Goal: Transaction & Acquisition: Purchase product/service

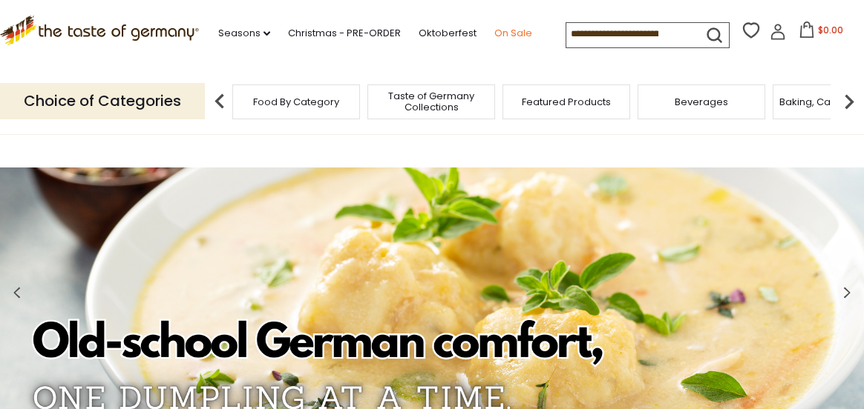
click at [516, 32] on link "On Sale" at bounding box center [513, 33] width 38 height 16
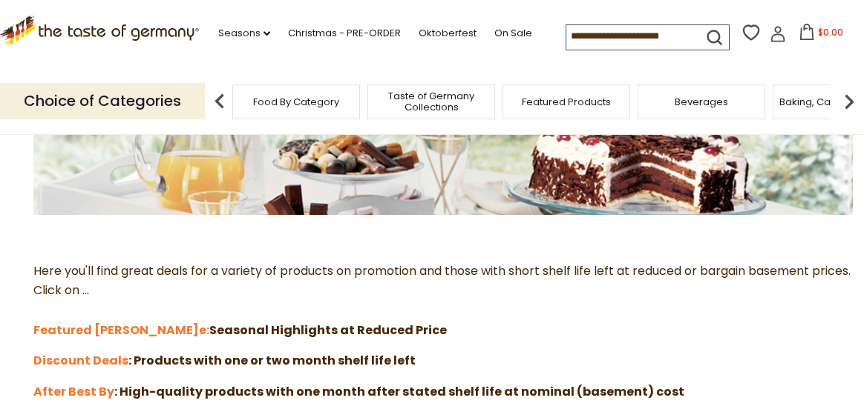
scroll to position [371, 0]
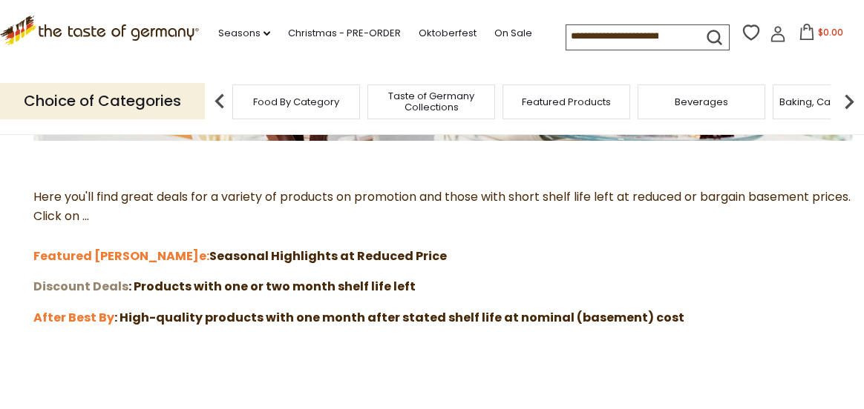
click at [114, 286] on strong "Discount Deals" at bounding box center [80, 286] width 95 height 17
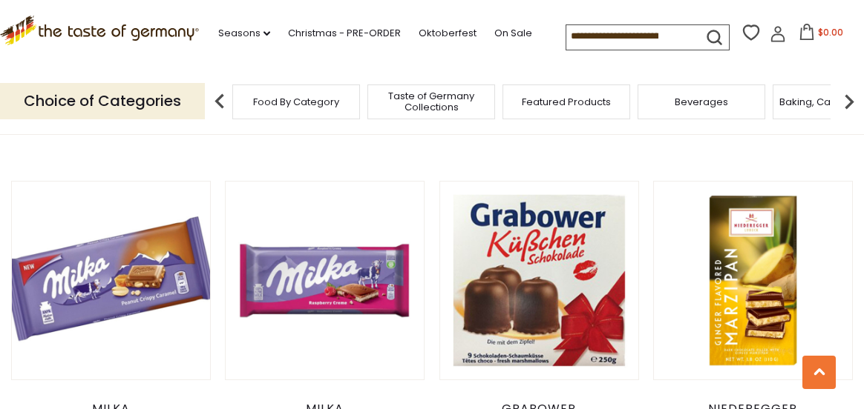
scroll to position [1261, 0]
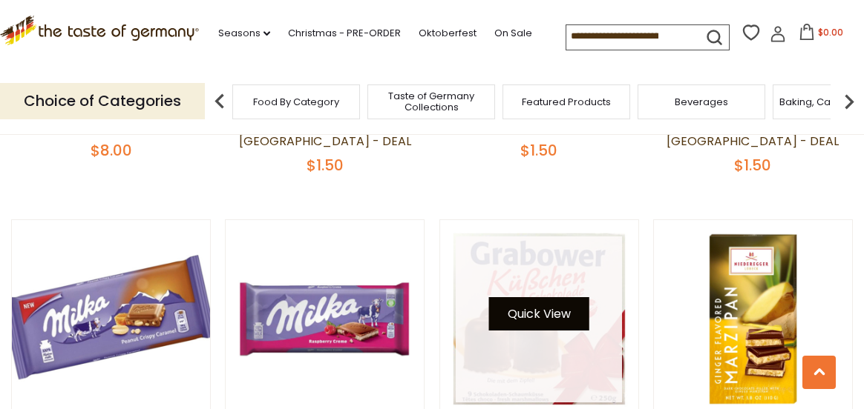
click at [547, 297] on button "Quick View" at bounding box center [539, 313] width 100 height 33
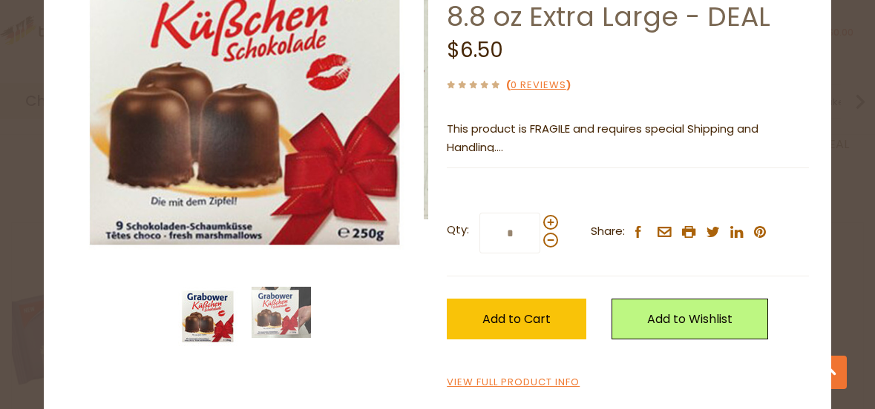
scroll to position [158, 0]
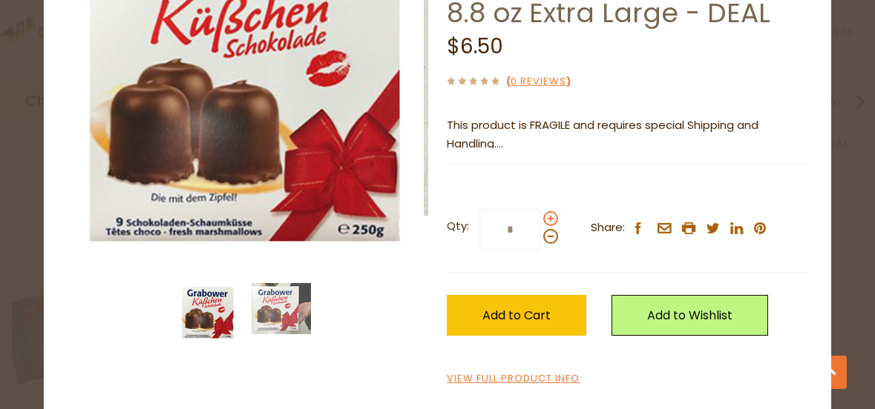
click at [545, 220] on span at bounding box center [550, 218] width 15 height 15
click at [540, 220] on input "*" at bounding box center [509, 229] width 61 height 41
click at [545, 220] on span at bounding box center [550, 218] width 15 height 15
click at [540, 220] on input "*" at bounding box center [509, 229] width 61 height 41
click at [545, 219] on span at bounding box center [550, 218] width 15 height 15
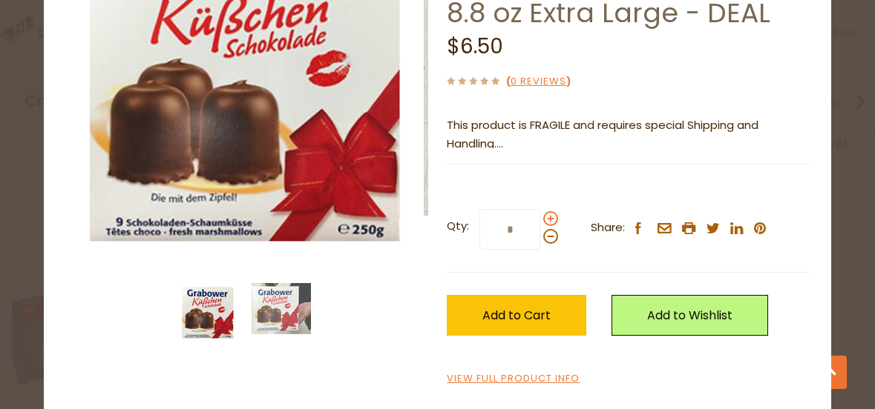
click at [540, 219] on input "*" at bounding box center [509, 229] width 61 height 41
type input "*"
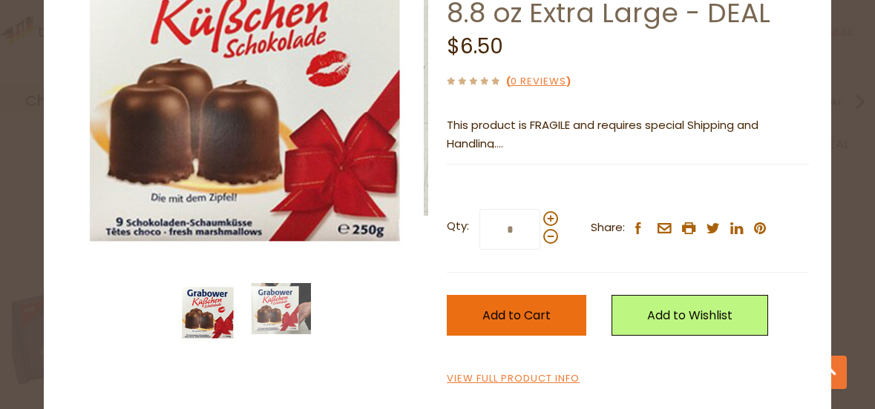
click at [514, 311] on span "Add to Cart" at bounding box center [516, 315] width 68 height 17
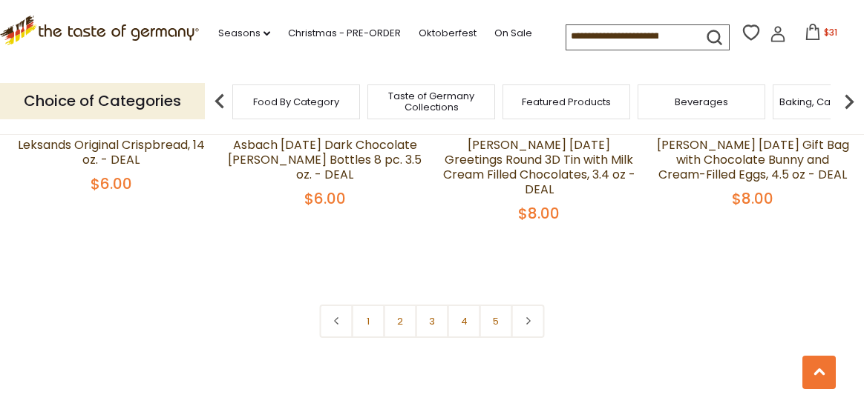
scroll to position [3412, 0]
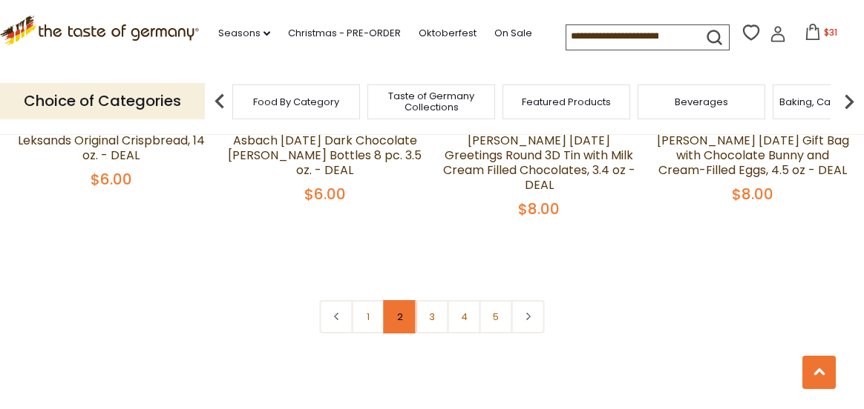
click at [401, 300] on link "2" at bounding box center [400, 316] width 33 height 33
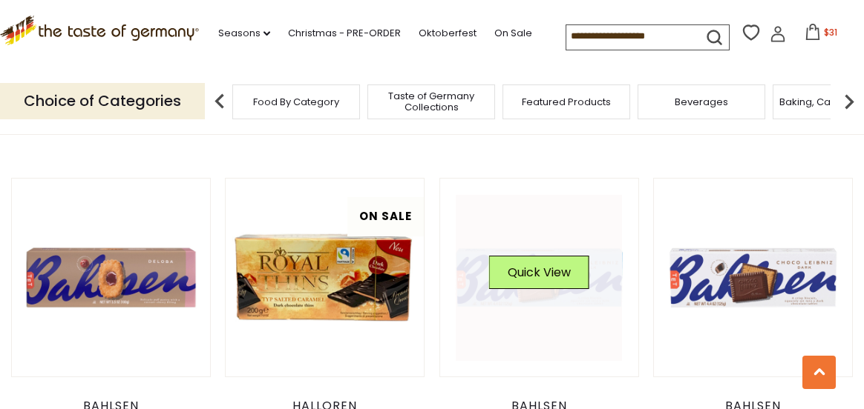
scroll to position [1269, 0]
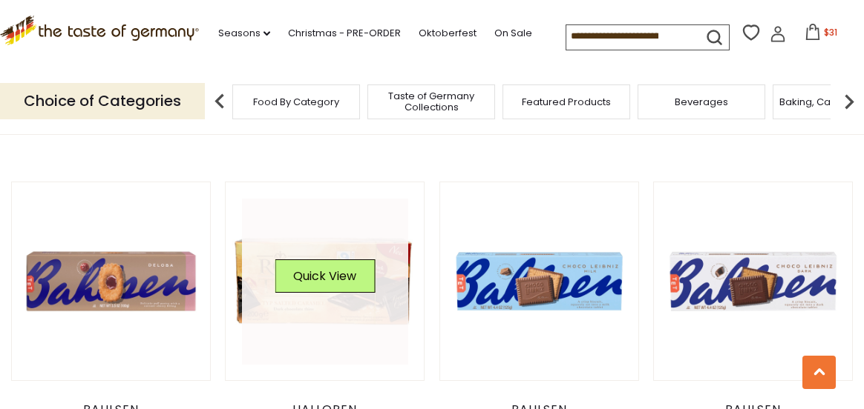
click at [387, 272] on link at bounding box center [325, 282] width 166 height 166
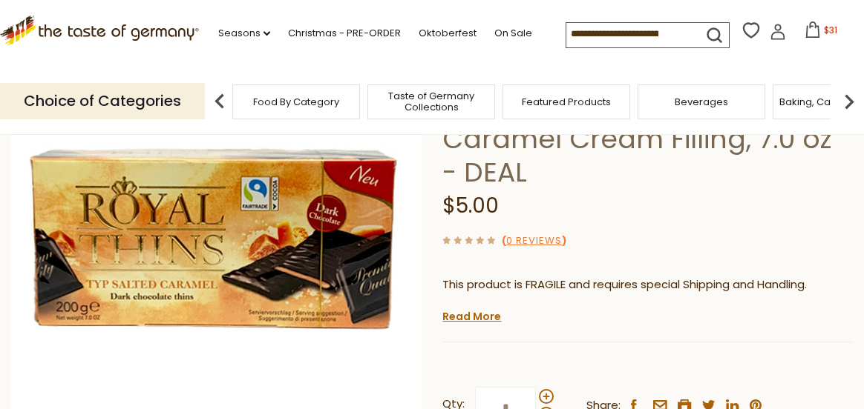
scroll to position [223, 0]
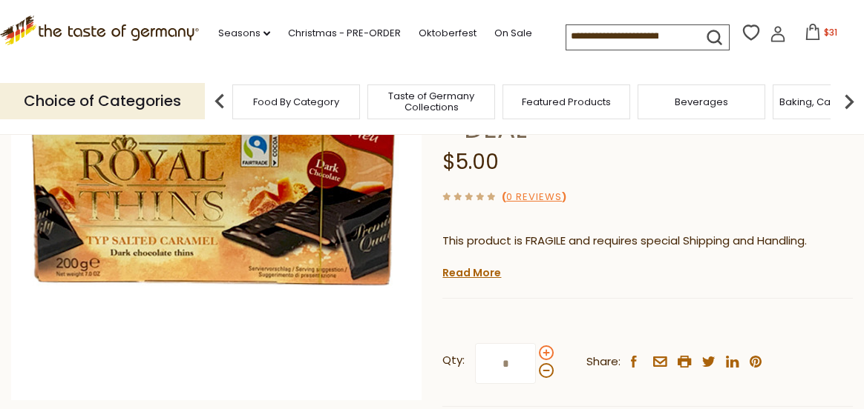
click at [542, 346] on span at bounding box center [546, 353] width 15 height 15
click at [536, 343] on input "*" at bounding box center [505, 363] width 61 height 41
click at [542, 346] on span at bounding box center [546, 353] width 15 height 15
click at [536, 343] on input "*" at bounding box center [505, 363] width 61 height 41
click at [542, 364] on span at bounding box center [546, 371] width 15 height 15
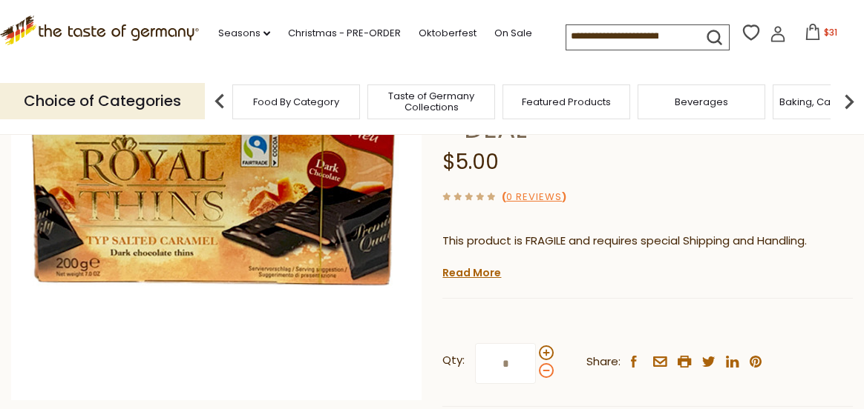
click at [536, 343] on input "*" at bounding box center [505, 363] width 61 height 41
type input "*"
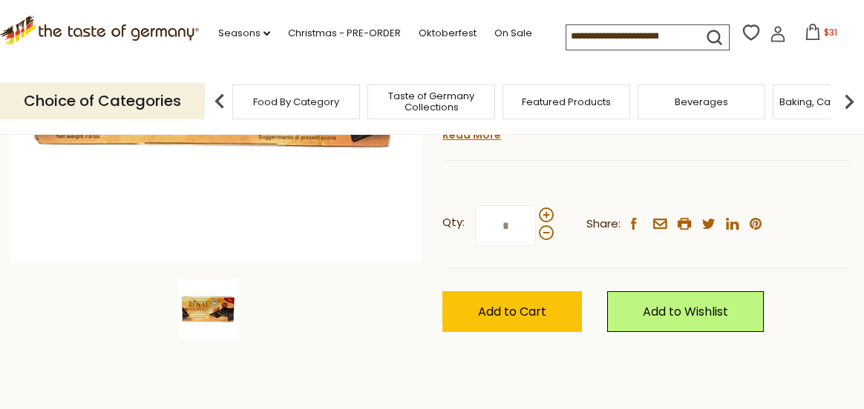
scroll to position [371, 0]
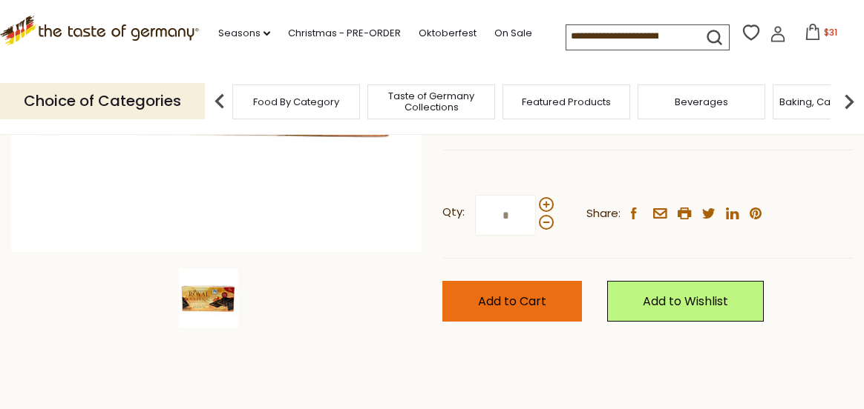
click at [527, 293] on span "Add to Cart" at bounding box center [512, 301] width 68 height 17
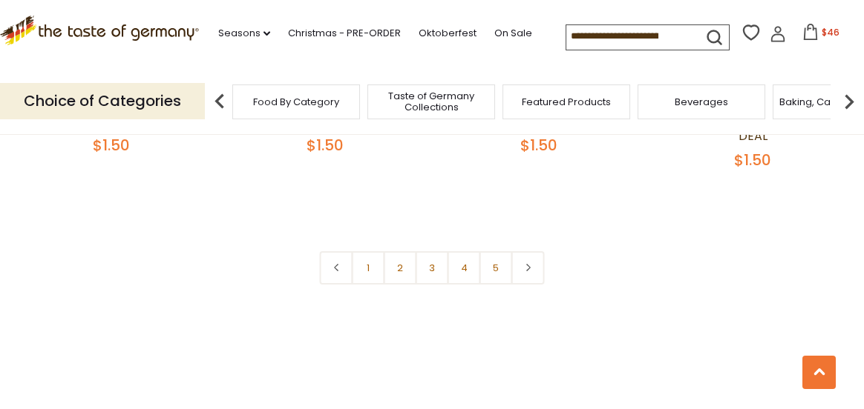
scroll to position [3421, 0]
click at [430, 251] on link "3" at bounding box center [431, 267] width 33 height 33
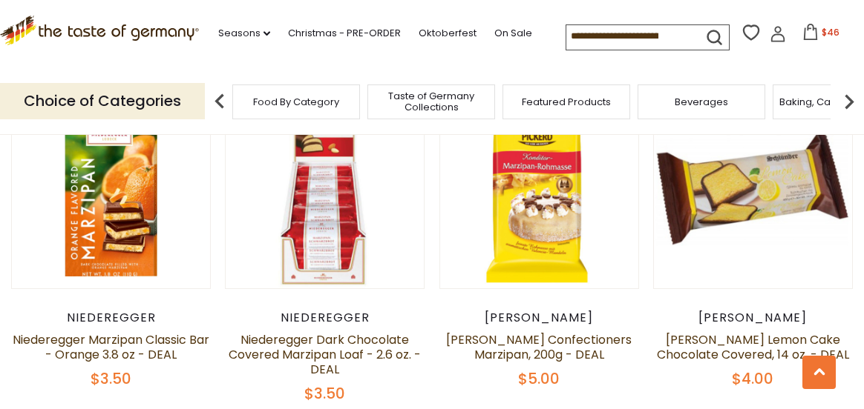
scroll to position [676, 0]
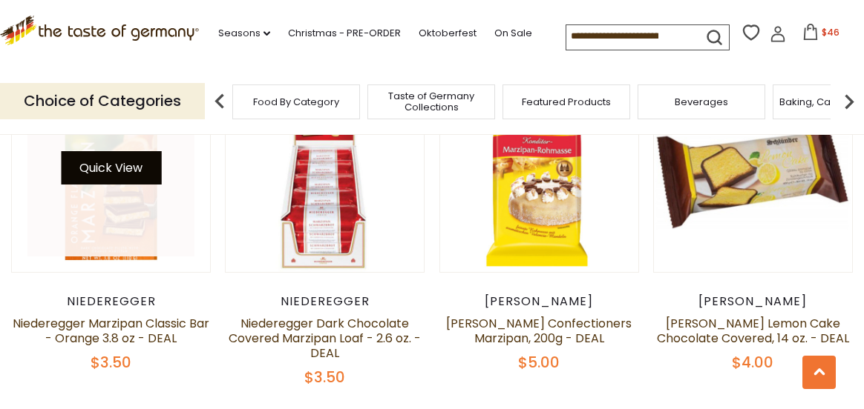
click at [119, 164] on button "Quick View" at bounding box center [111, 167] width 100 height 33
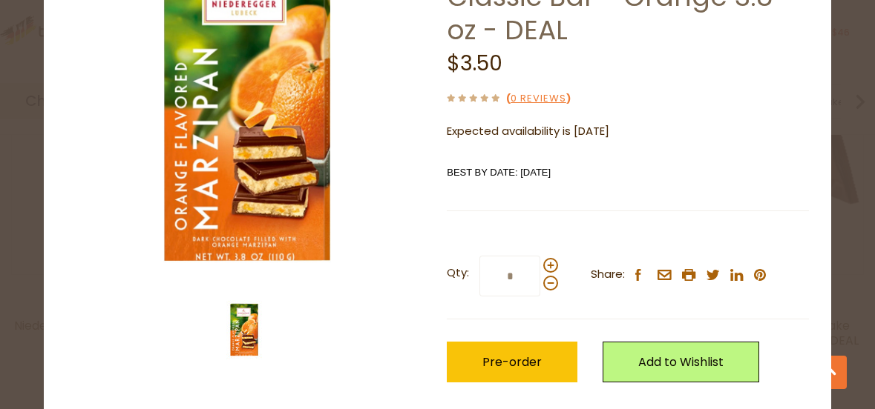
scroll to position [148, 0]
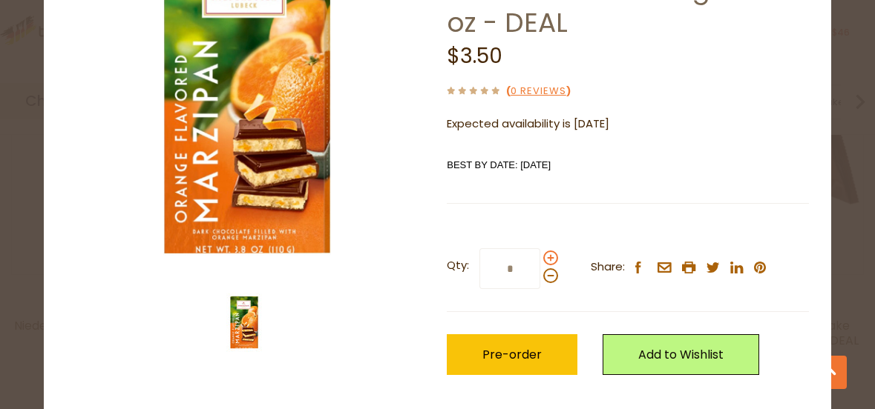
click at [545, 254] on span at bounding box center [550, 258] width 15 height 15
click at [540, 254] on input "*" at bounding box center [509, 269] width 61 height 41
click at [545, 254] on span at bounding box center [550, 258] width 15 height 15
click at [540, 254] on input "*" at bounding box center [509, 269] width 61 height 41
click at [544, 277] on span at bounding box center [550, 276] width 15 height 15
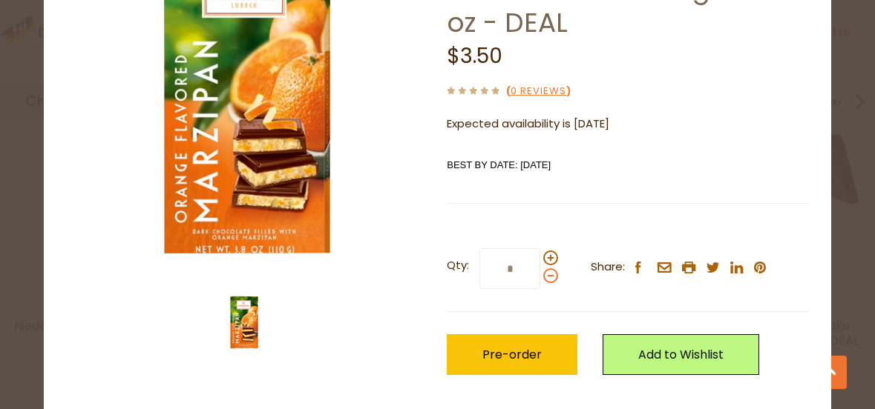
click at [540, 277] on input "*" at bounding box center [509, 269] width 61 height 41
click at [544, 277] on span at bounding box center [550, 276] width 15 height 15
click at [540, 277] on input "*" at bounding box center [509, 269] width 61 height 41
click at [544, 277] on span at bounding box center [550, 276] width 15 height 15
click at [540, 277] on input "*" at bounding box center [509, 269] width 61 height 41
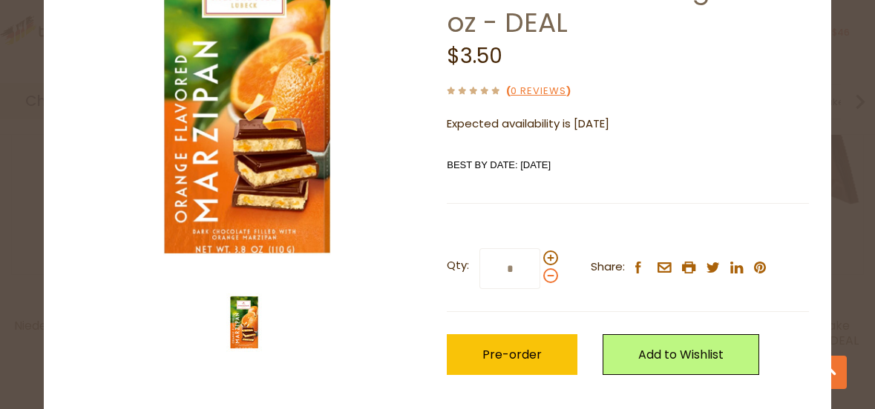
type input "*"
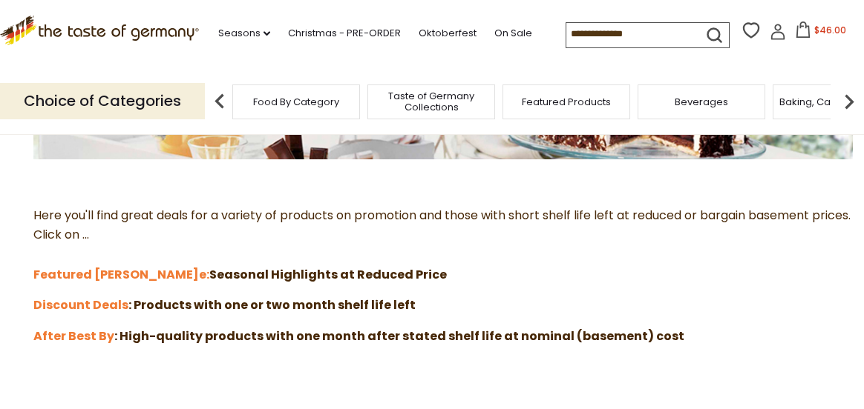
scroll to position [371, 0]
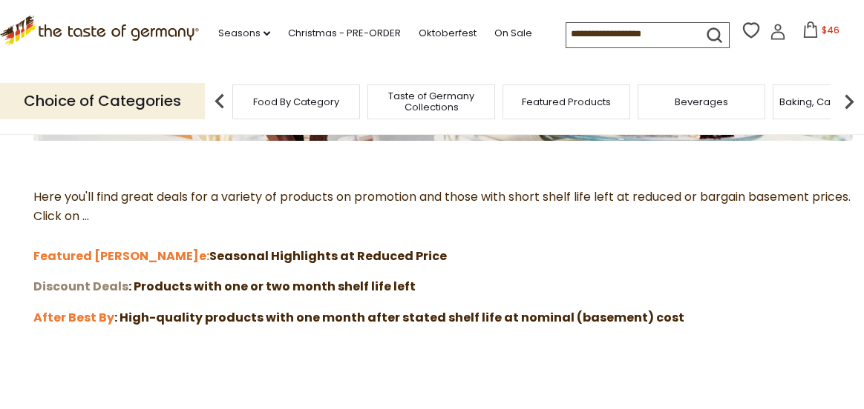
click at [101, 287] on strong "Discount Deals" at bounding box center [80, 286] width 95 height 17
click at [99, 314] on strong "After Best By" at bounding box center [73, 317] width 81 height 17
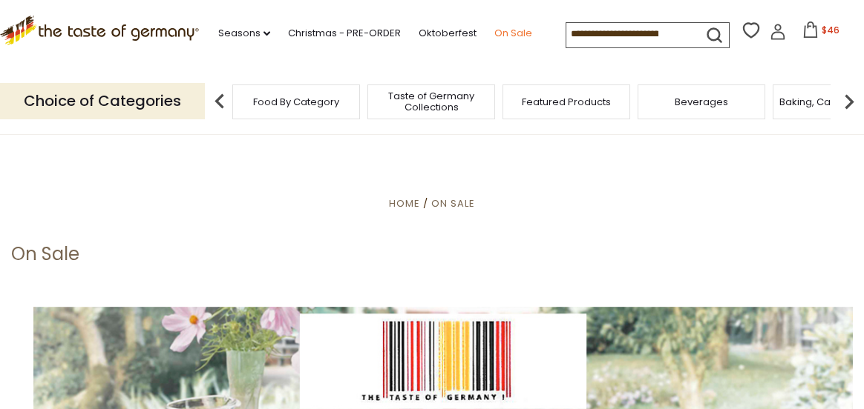
click at [509, 33] on link "On Sale" at bounding box center [513, 33] width 38 height 16
click at [692, 101] on span "Beverages" at bounding box center [700, 101] width 53 height 11
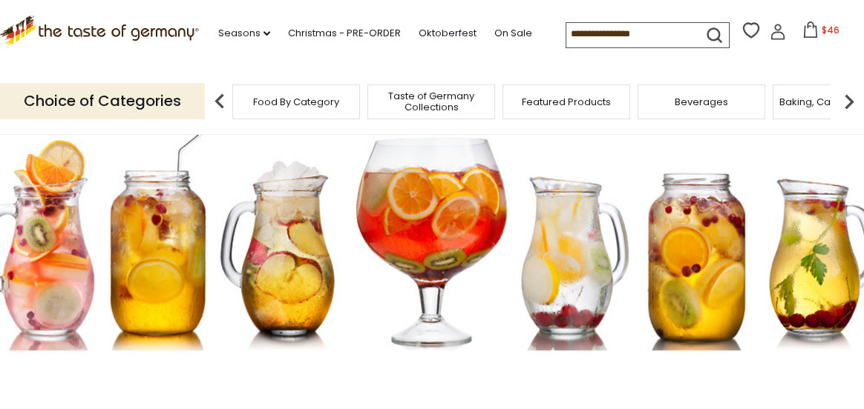
click at [852, 104] on img at bounding box center [849, 102] width 30 height 30
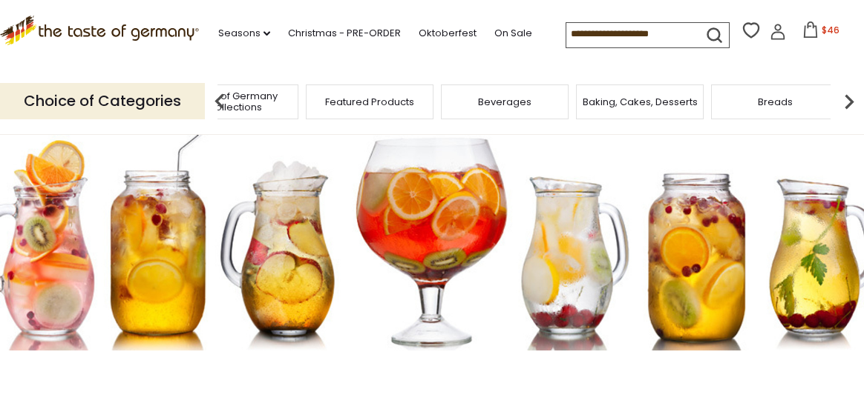
click at [852, 104] on img at bounding box center [849, 102] width 30 height 30
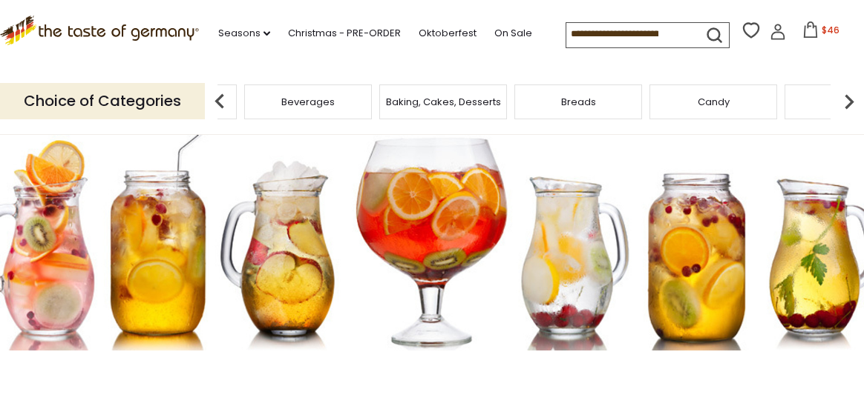
click at [852, 104] on img at bounding box center [849, 102] width 30 height 30
click at [702, 98] on span "Chocolate & Marzipan" at bounding box center [663, 101] width 108 height 11
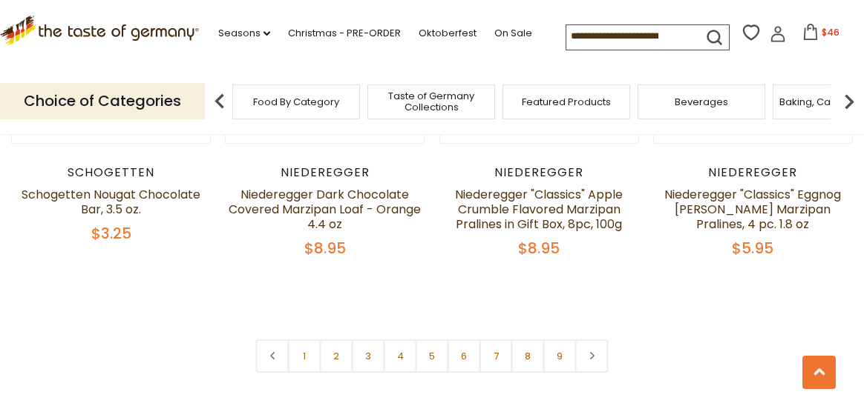
scroll to position [3561, 0]
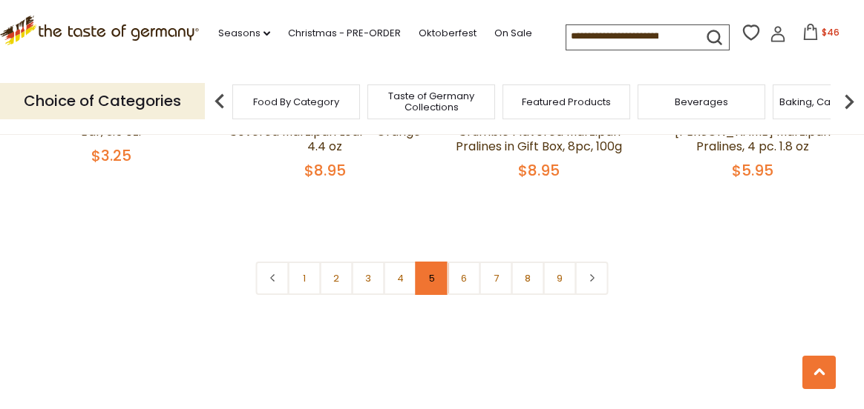
click at [430, 262] on link "5" at bounding box center [431, 278] width 33 height 33
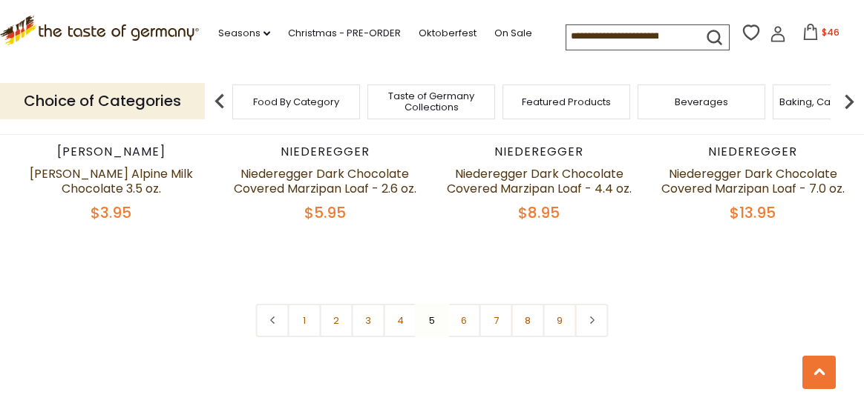
scroll to position [3488, 0]
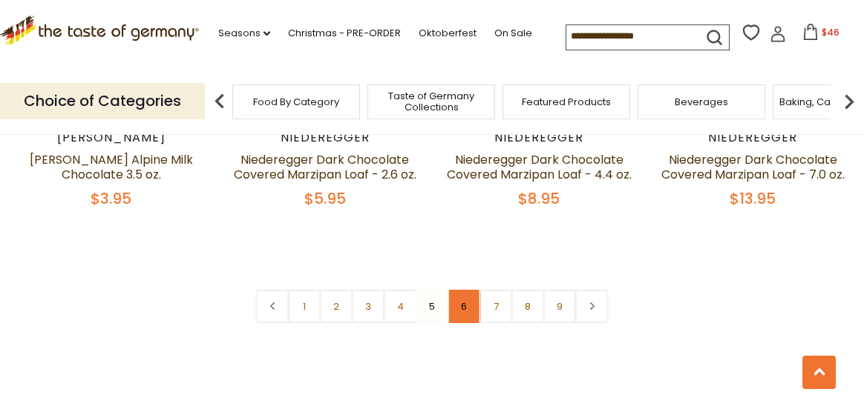
click at [462, 290] on link "6" at bounding box center [463, 306] width 33 height 33
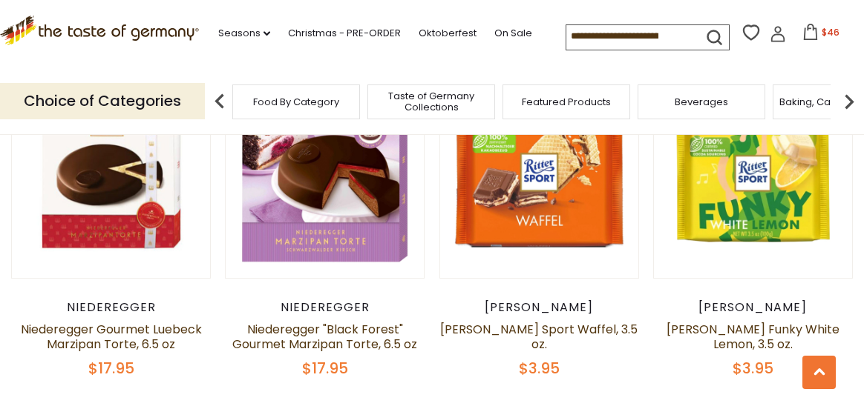
scroll to position [1485, 0]
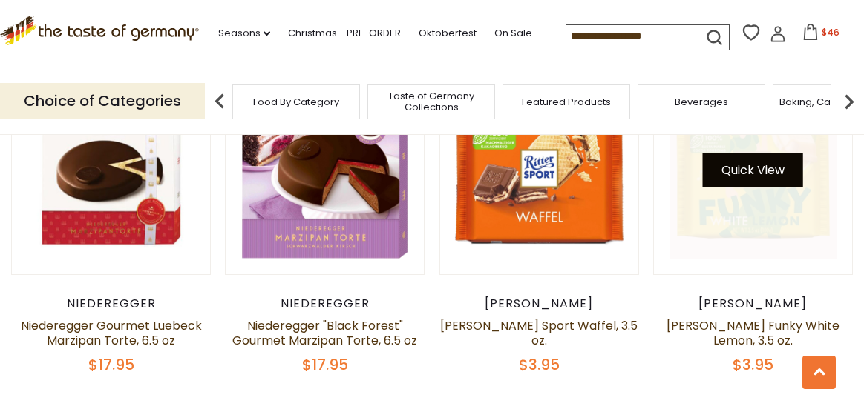
click at [759, 165] on button "Quick View" at bounding box center [753, 170] width 100 height 33
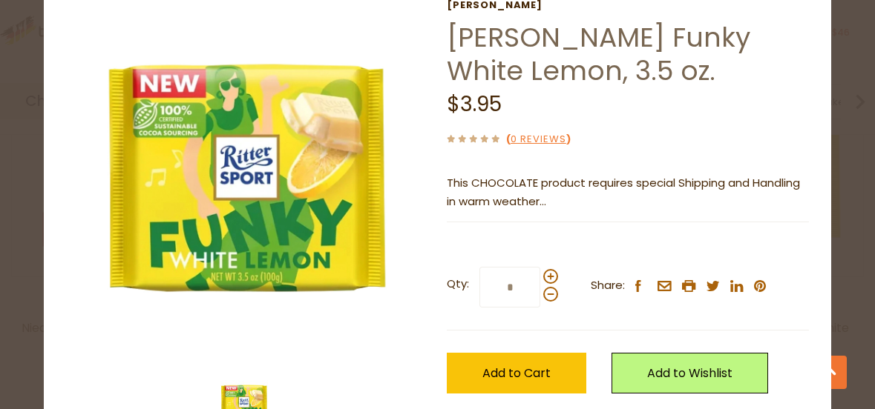
scroll to position [74, 0]
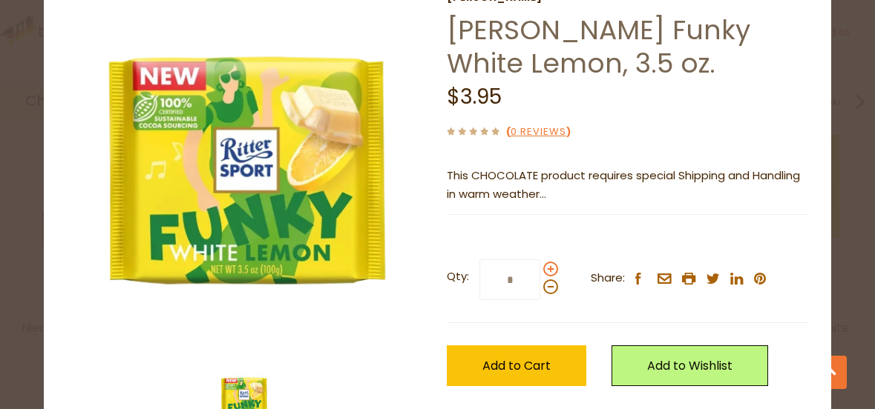
click at [544, 269] on span at bounding box center [550, 269] width 15 height 15
click at [540, 269] on input "*" at bounding box center [509, 280] width 61 height 41
type input "*"
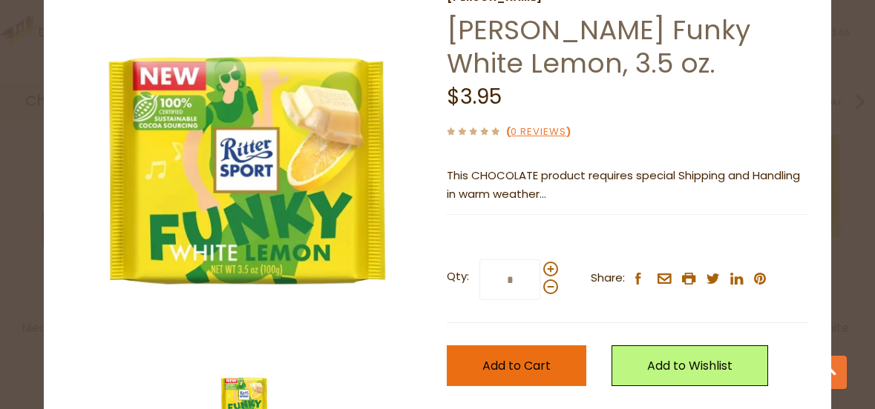
click at [530, 368] on span "Add to Cart" at bounding box center [516, 366] width 68 height 17
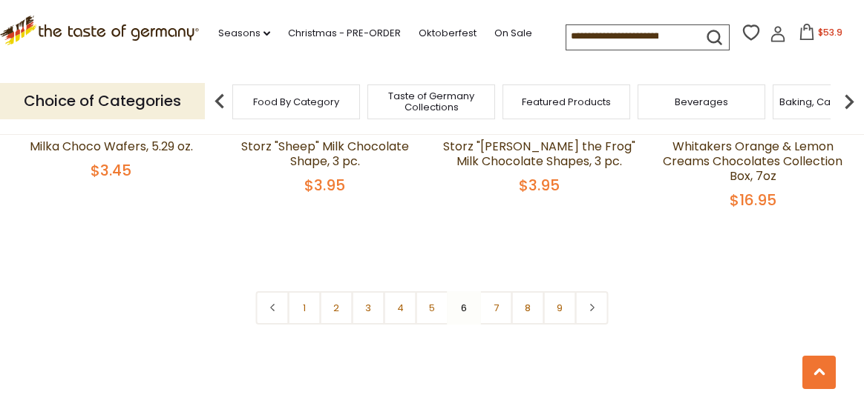
scroll to position [3488, 0]
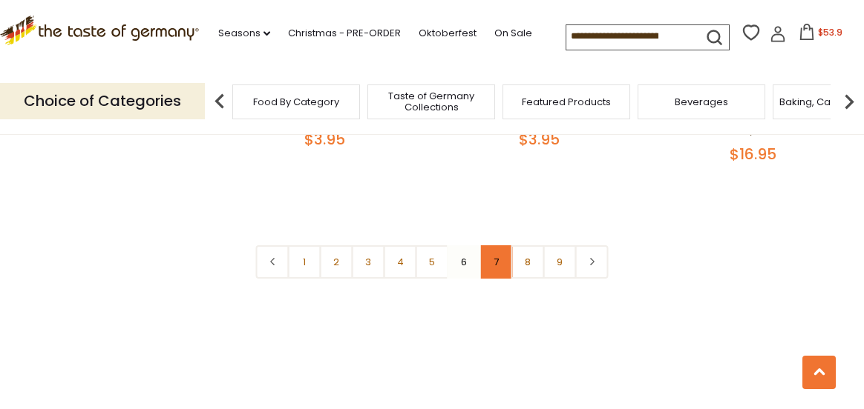
click at [499, 246] on link "7" at bounding box center [495, 262] width 33 height 33
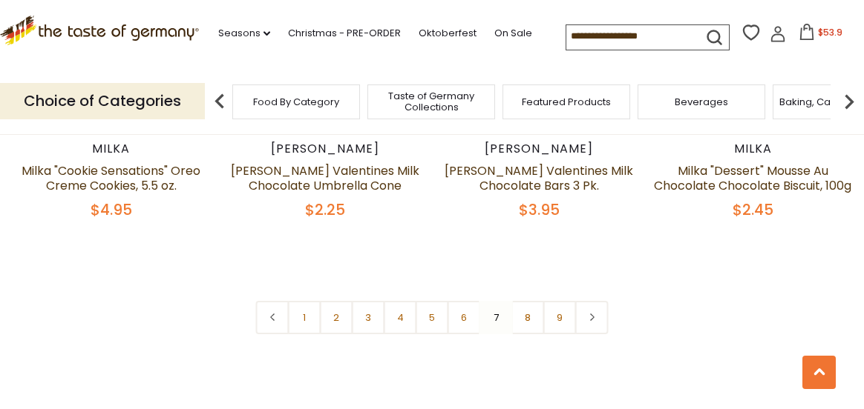
scroll to position [3561, 0]
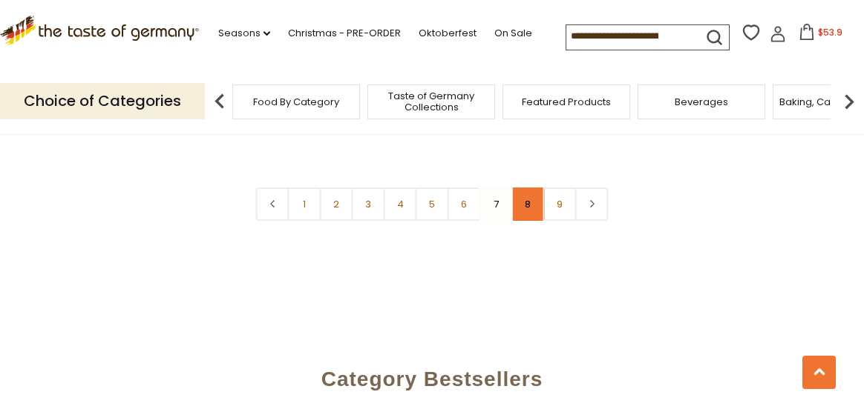
click at [528, 218] on link "8" at bounding box center [527, 204] width 33 height 33
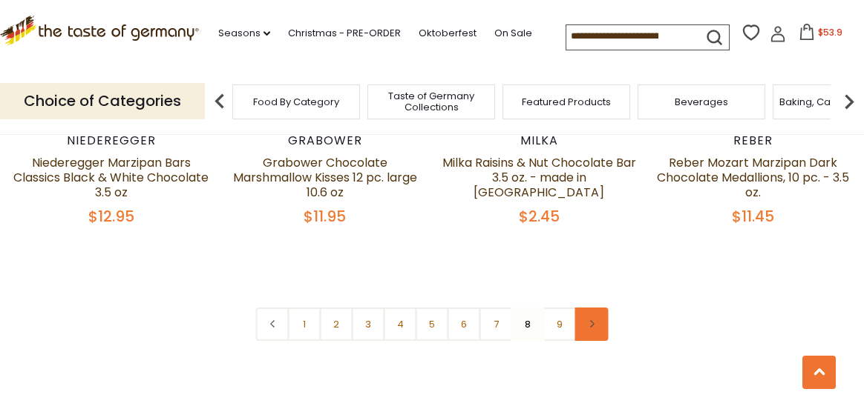
scroll to position [3531, 0]
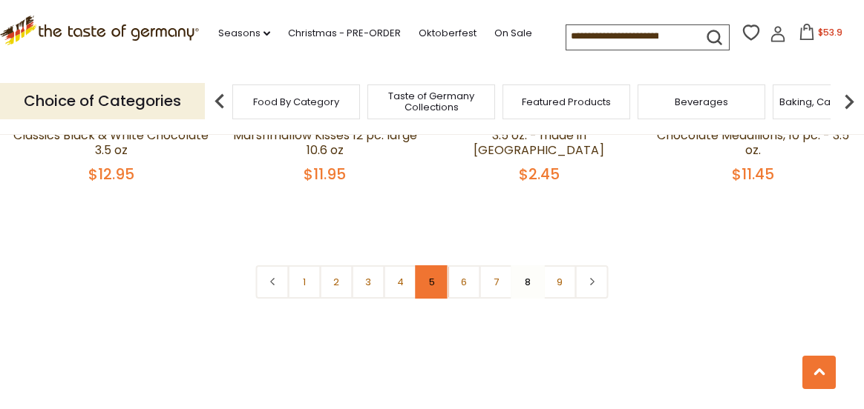
click at [431, 266] on link "5" at bounding box center [431, 282] width 33 height 33
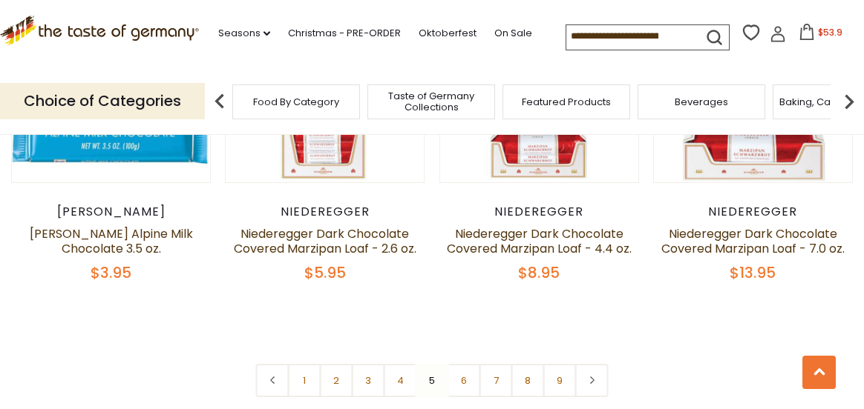
scroll to position [3562, 0]
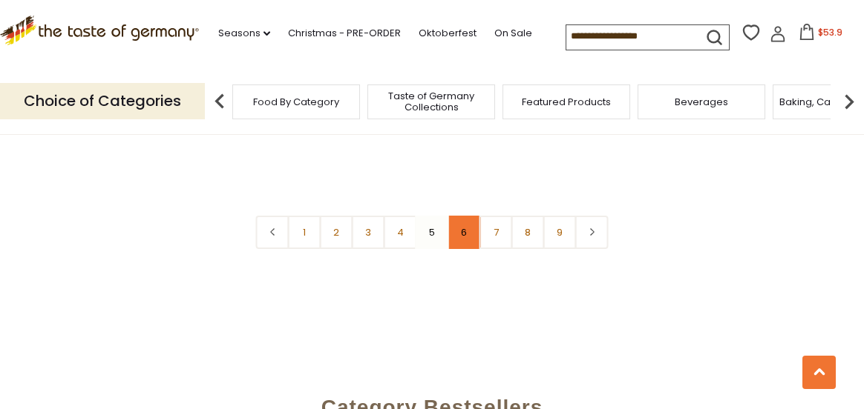
click at [464, 216] on link "6" at bounding box center [463, 232] width 33 height 33
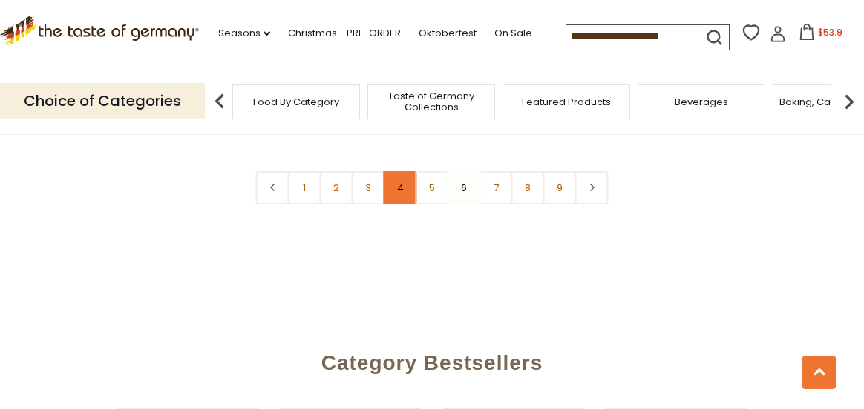
click at [404, 171] on link "4" at bounding box center [400, 187] width 33 height 33
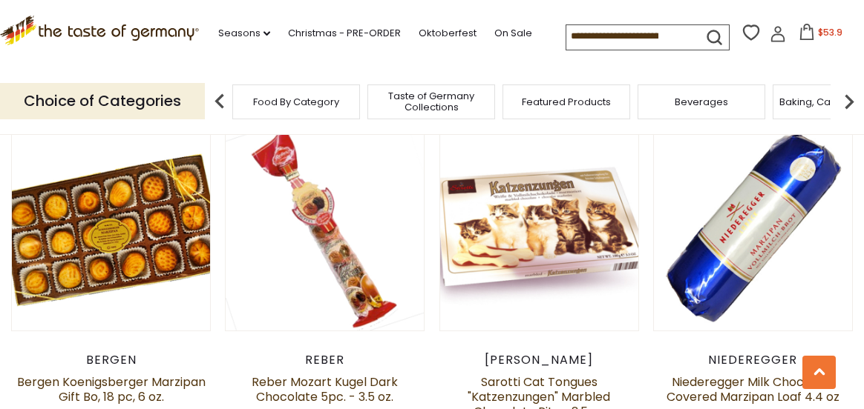
scroll to position [3340, 0]
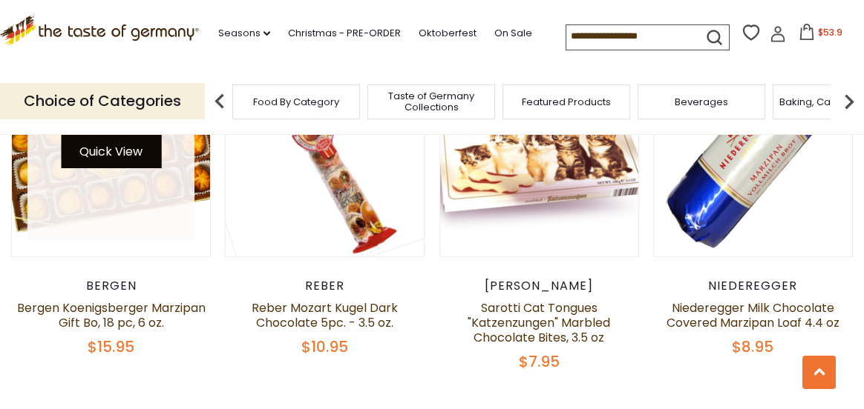
click at [123, 137] on button "Quick View" at bounding box center [111, 151] width 100 height 33
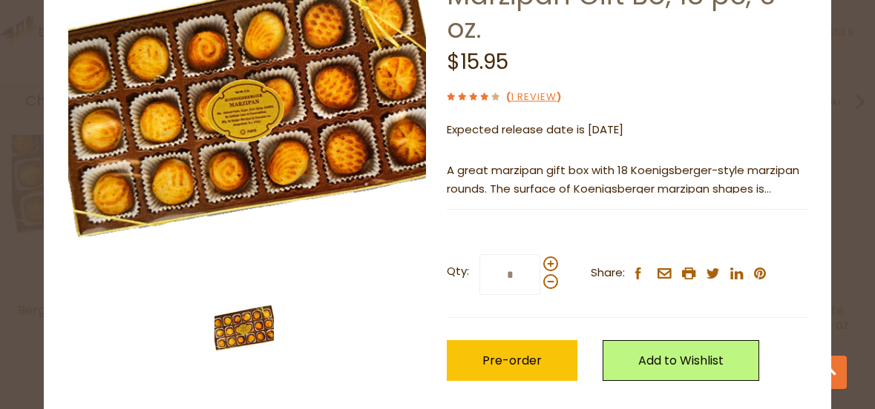
scroll to position [148, 0]
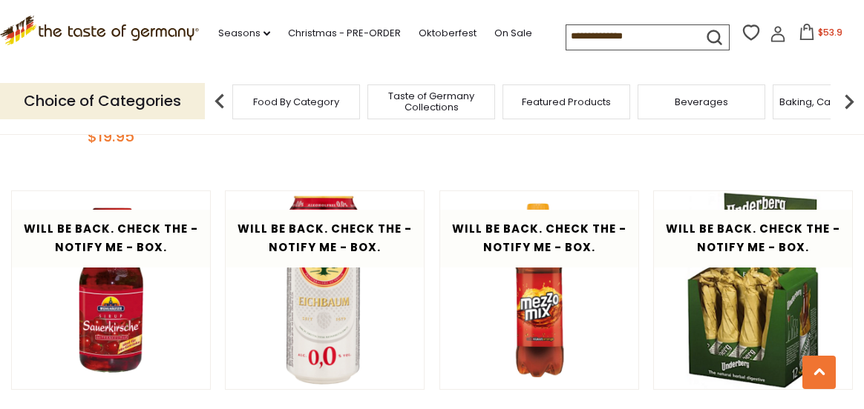
scroll to position [2522, 0]
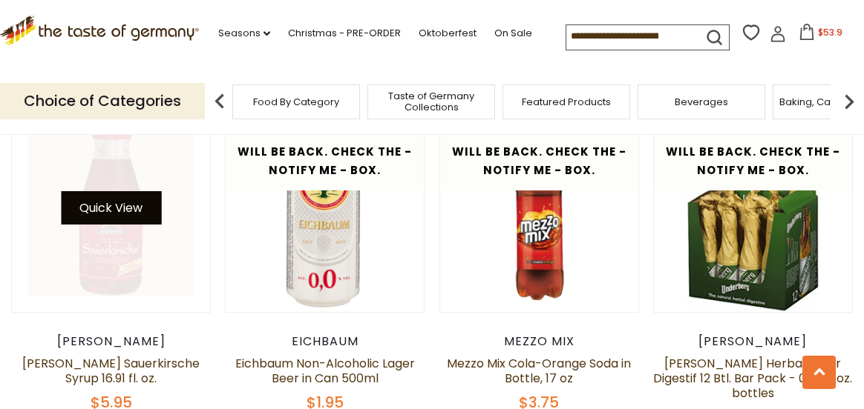
click at [122, 191] on button "Quick View" at bounding box center [111, 207] width 100 height 33
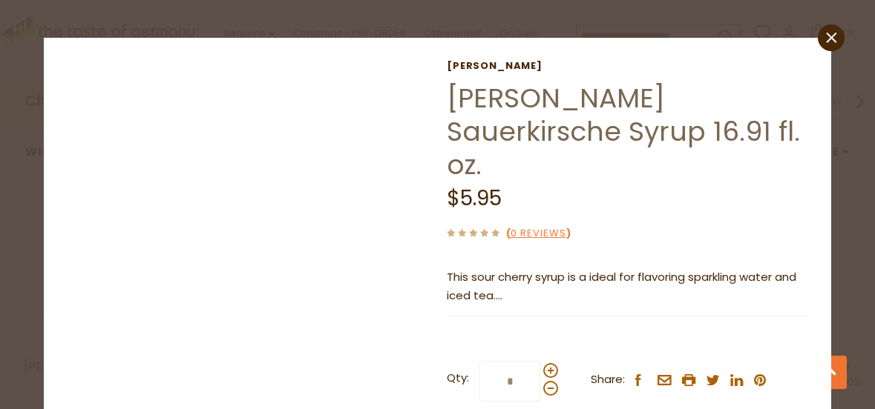
scroll to position [0, 0]
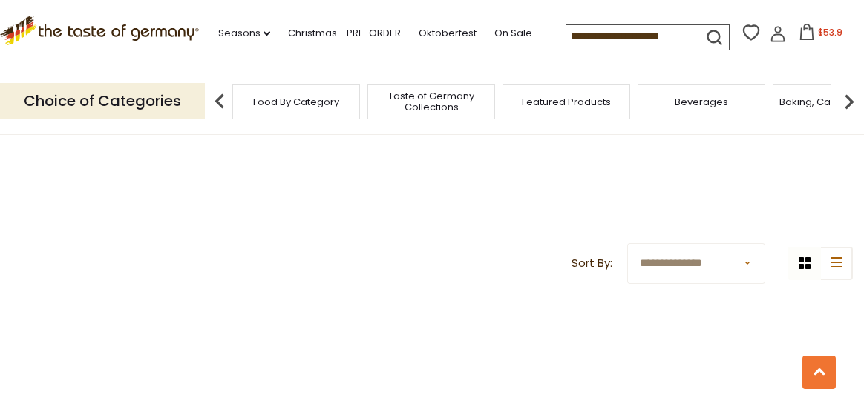
scroll to position [519, 0]
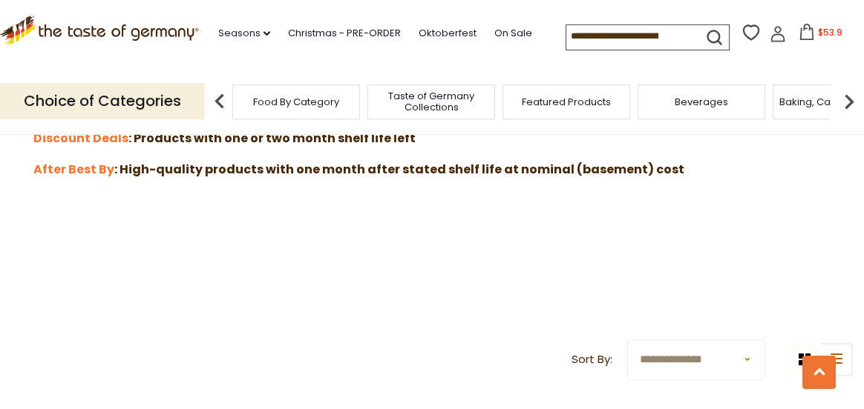
click at [824, 31] on span "$53.9" at bounding box center [830, 32] width 24 height 13
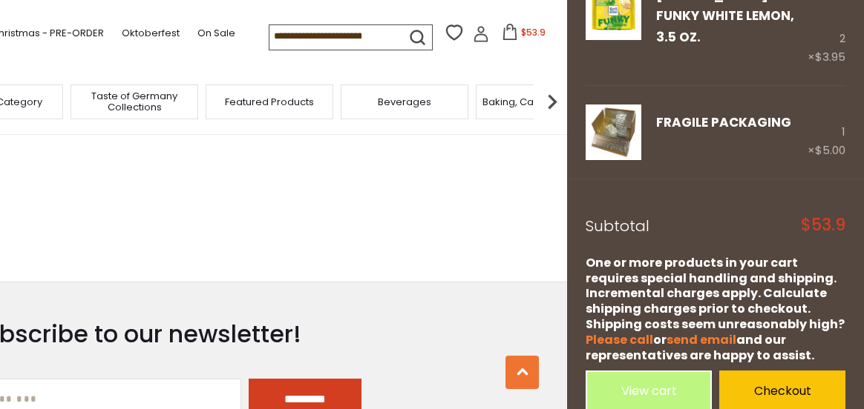
scroll to position [816, 0]
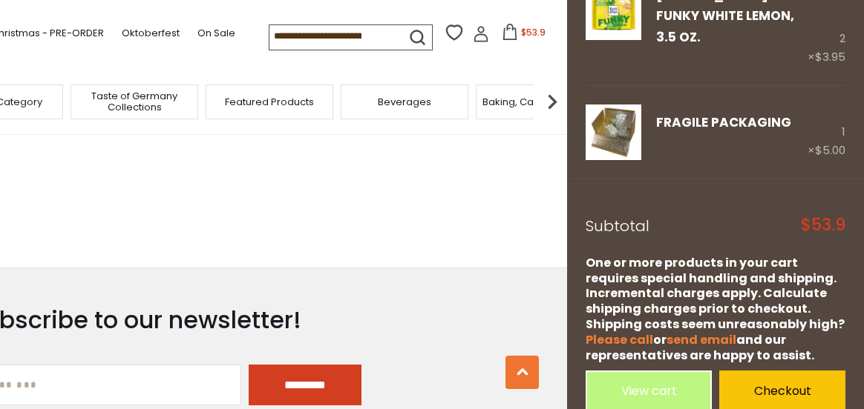
click at [550, 98] on img at bounding box center [552, 102] width 30 height 30
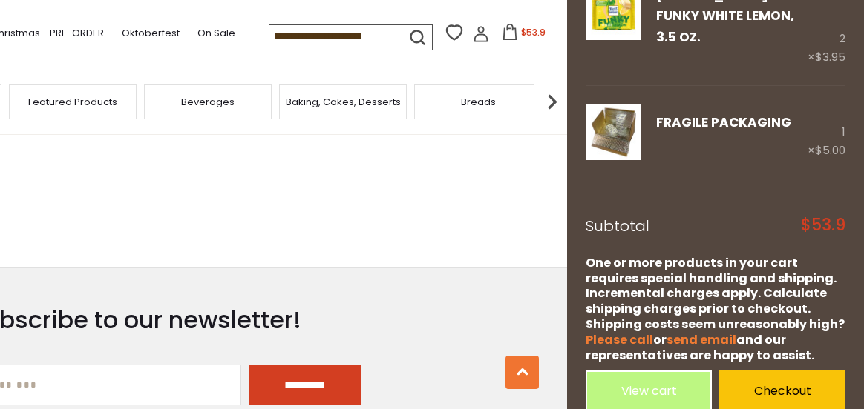
click at [550, 98] on img at bounding box center [552, 102] width 30 height 30
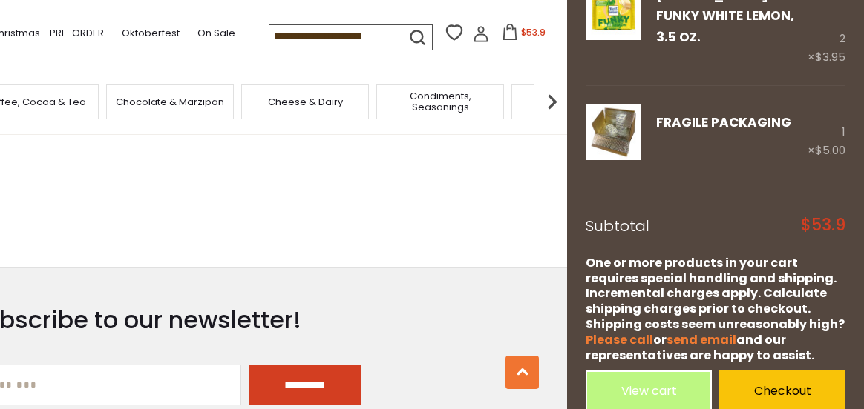
click at [550, 98] on img at bounding box center [552, 102] width 30 height 30
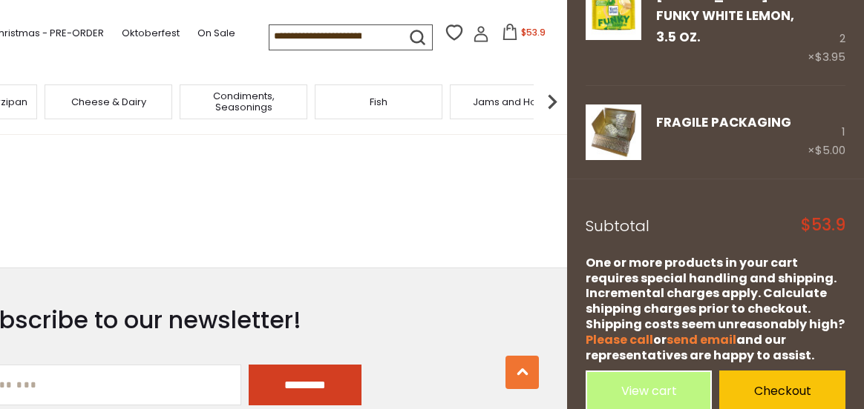
click at [136, 98] on span "Cheese & Dairy" at bounding box center [108, 101] width 75 height 11
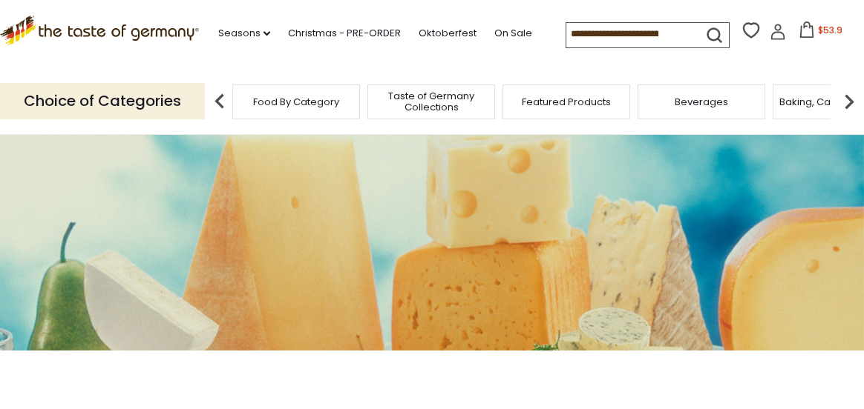
click at [853, 101] on img at bounding box center [849, 102] width 30 height 30
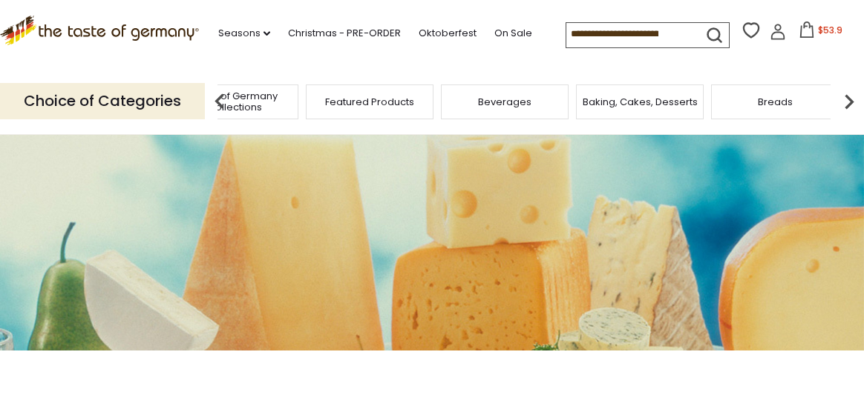
click at [853, 101] on img at bounding box center [849, 102] width 30 height 30
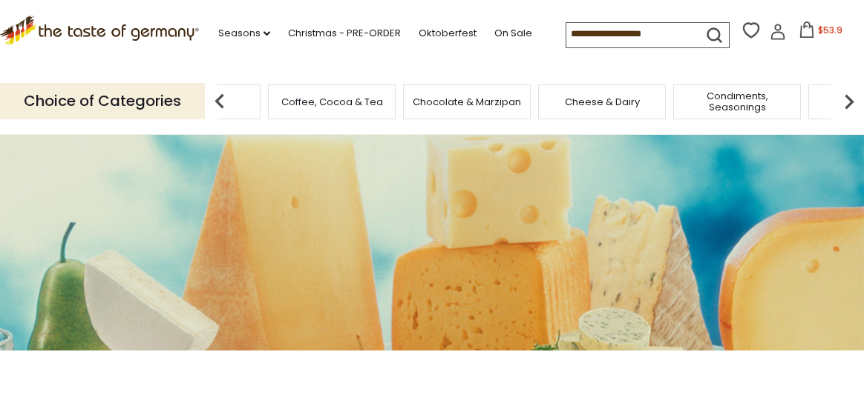
click at [853, 101] on img at bounding box center [849, 102] width 30 height 30
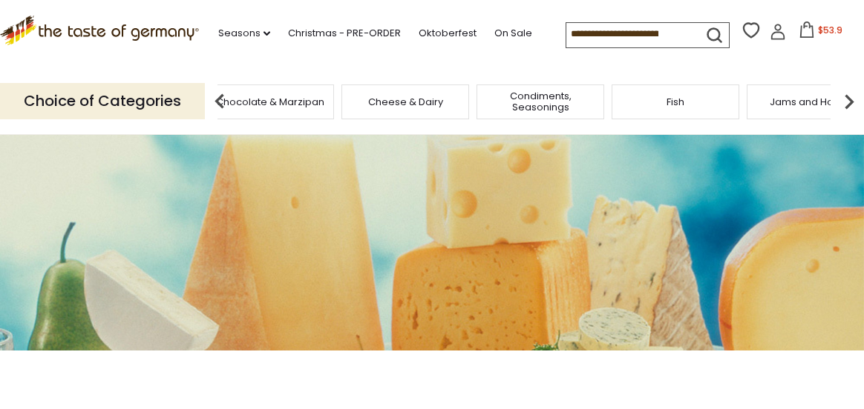
click at [853, 101] on img at bounding box center [849, 102] width 30 height 30
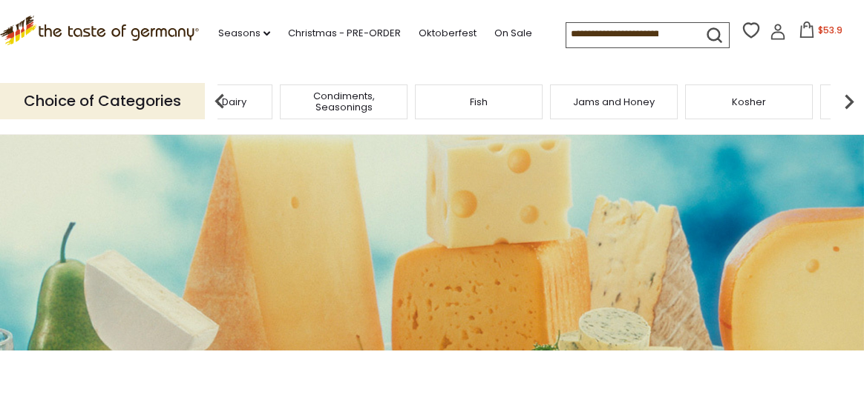
click at [853, 101] on img at bounding box center [849, 102] width 30 height 30
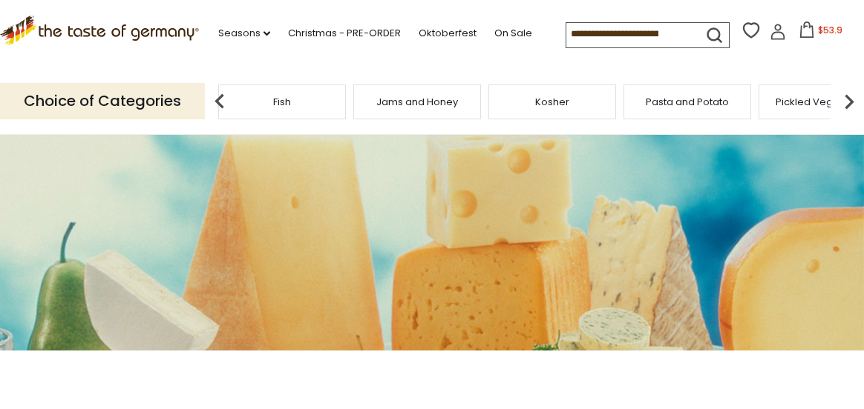
click at [853, 101] on img at bounding box center [849, 102] width 30 height 30
click at [785, 102] on span "Sausages" at bounding box center [772, 101] width 49 height 11
click at [796, 98] on span "Sausages" at bounding box center [783, 101] width 49 height 11
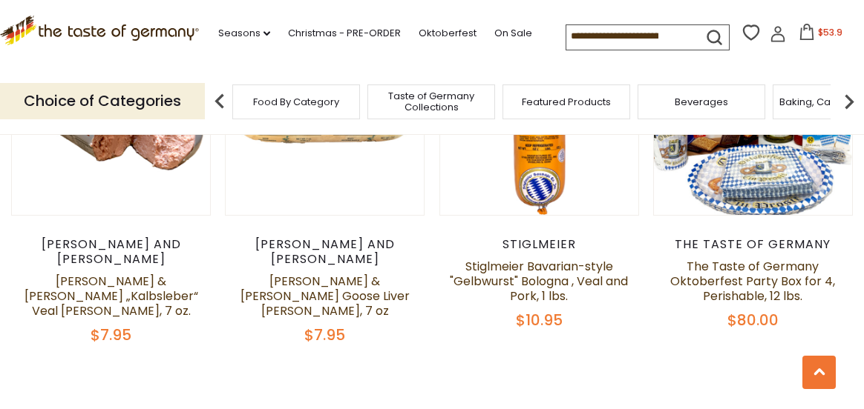
scroll to position [3487, 0]
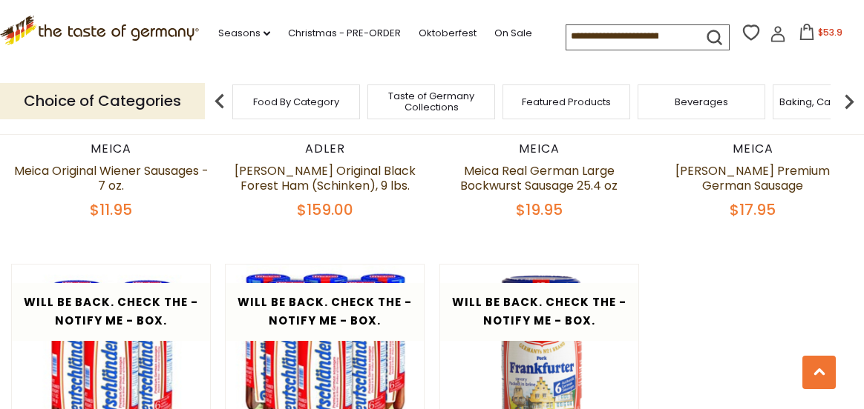
scroll to position [743, 0]
